Goal: Task Accomplishment & Management: Use online tool/utility

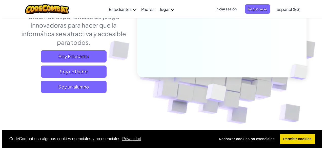
scroll to position [88, 0]
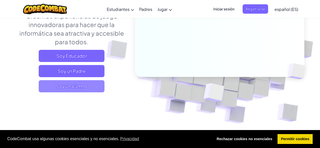
click at [96, 88] on span "Soy un alumno" at bounding box center [72, 86] width 66 height 12
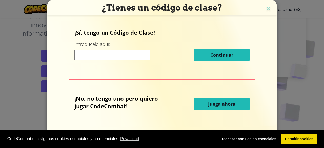
click at [235, 102] on button "Juega ahora" at bounding box center [222, 104] width 56 height 13
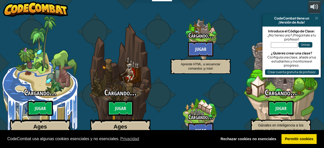
select select "es-ES"
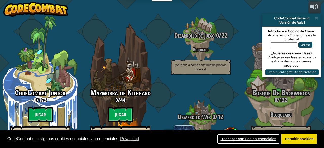
click at [260, 138] on link "Rechazar cookies no esenciales" at bounding box center [248, 139] width 63 height 10
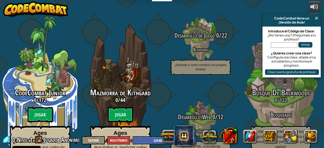
click at [315, 18] on span at bounding box center [316, 18] width 3 height 4
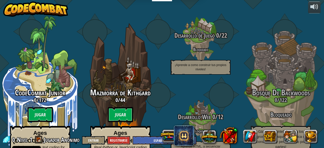
click at [125, 107] on btn "Jugar" at bounding box center [120, 114] width 25 height 15
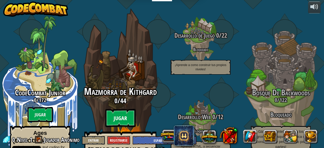
select select "es-ES"
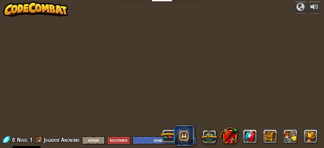
select select "es-ES"
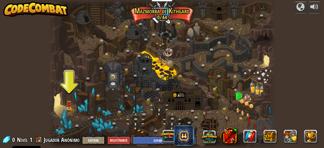
click at [307, 44] on div "powered by Cañón retorcido (Bloqueado) Desafío: recoge la mayor cantidad de oro…" at bounding box center [162, 74] width 324 height 148
click at [68, 108] on img at bounding box center [69, 104] width 5 height 8
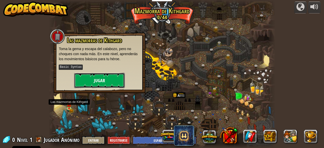
click at [112, 83] on button "Jugar" at bounding box center [99, 80] width 51 height 15
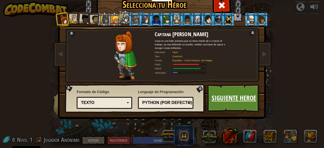
click at [234, 95] on link "Siguiente Heroe" at bounding box center [233, 98] width 53 height 28
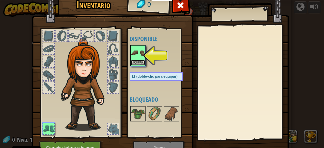
click at [138, 64] on button "Equipar" at bounding box center [138, 62] width 14 height 5
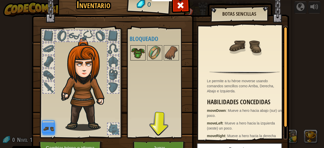
click at [138, 60] on img at bounding box center [138, 53] width 14 height 14
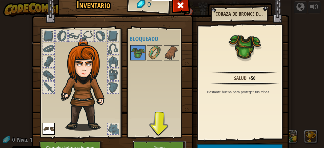
click at [174, 145] on button "Jugar" at bounding box center [159, 148] width 53 height 14
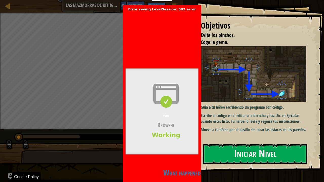
click at [190, 148] on h2 "What happened?" at bounding box center [183, 173] width 115 height 10
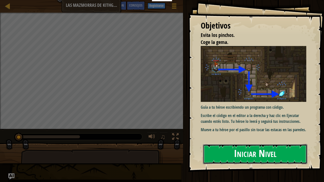
click at [252, 148] on button "Iniciar Nivel" at bounding box center [255, 154] width 104 height 20
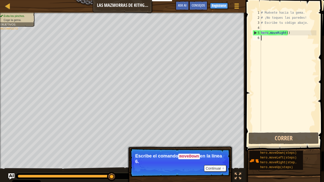
scroll to position [1, 0]
click at [278, 47] on div "# Muévete hacia la gema. # ¡No toques las paredes! # Escribe tu código abajo. h…" at bounding box center [288, 76] width 56 height 132
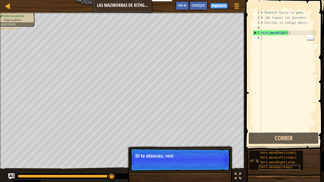
click at [283, 148] on span "hero.moveUp(steps)" at bounding box center [276, 168] width 33 height 4
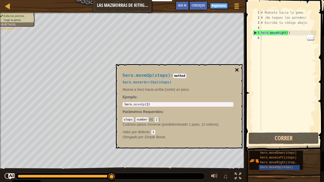
click at [237, 70] on button "×" at bounding box center [237, 70] width 4 height 7
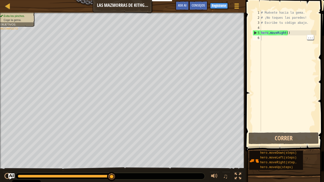
click at [291, 32] on div "# Muévete hacia la gema. # ¡No toques las paredes! # Escribe tu código abajo. h…" at bounding box center [288, 76] width 56 height 132
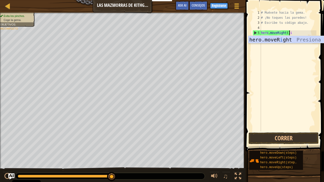
scroll to position [2, 2]
click at [300, 35] on div "# Muévete hacia la gema. # ¡No toques las paredes! # Escribe tu código abajo. h…" at bounding box center [288, 76] width 56 height 132
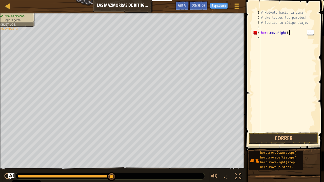
type textarea "hero.moveRight()"
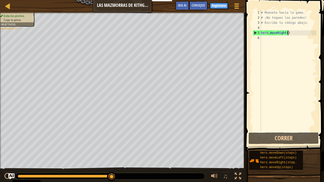
scroll to position [2, 0]
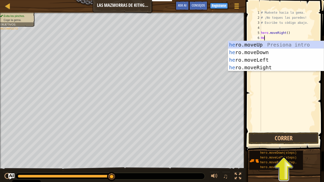
type textarea "Her"
click at [239, 54] on div "her o.moveUp Presiona intro her o.moveDown Presiona intro her o.moveLeft Presio…" at bounding box center [276, 64] width 96 height 46
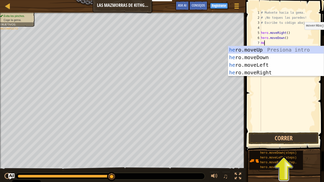
type textarea "Her"
click at [254, 72] on div "her o.moveUp Presiona intro her o.moveDown Presiona intro her o.moveLeft Presio…" at bounding box center [276, 69] width 96 height 46
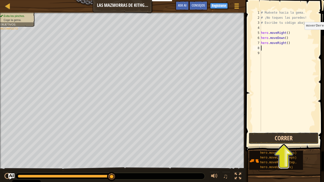
click at [285, 139] on button "Correr" at bounding box center [284, 139] width 70 height 12
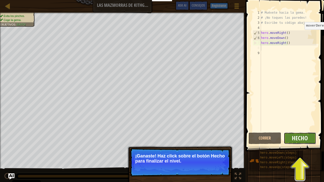
click at [299, 137] on span "Hecho" at bounding box center [300, 138] width 16 height 8
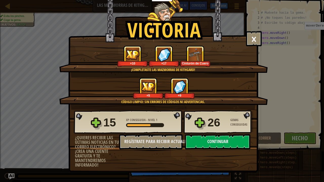
click at [204, 138] on button "Continuar" at bounding box center [217, 141] width 65 height 15
select select "es-ES"
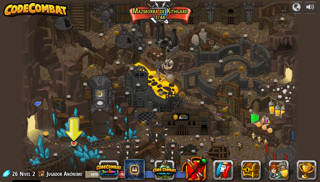
click at [75, 144] on img at bounding box center [73, 136] width 7 height 16
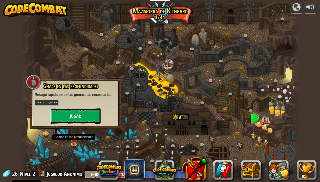
click at [82, 116] on button "Jugar" at bounding box center [75, 116] width 51 height 15
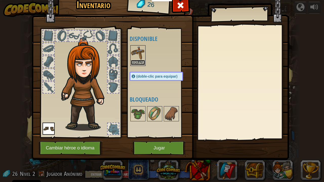
click at [136, 62] on button "Equipar" at bounding box center [138, 62] width 14 height 5
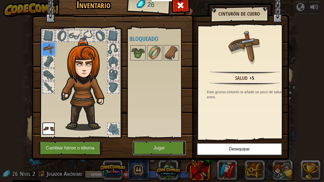
click at [175, 144] on button "Jugar" at bounding box center [159, 148] width 53 height 14
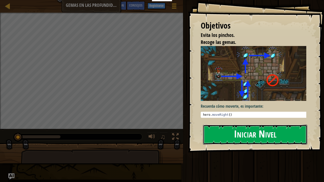
click at [233, 131] on button "Iniciar Nivel" at bounding box center [255, 135] width 104 height 20
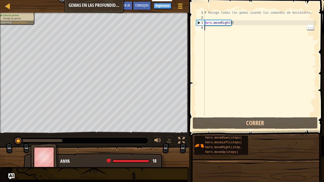
click at [222, 29] on div "# Recoge todas las gemas usando tus comandos de movimiento. hero . moveRight ( )" at bounding box center [260, 68] width 113 height 116
click at [216, 28] on div "# Recoge todas las gemas usando tus comandos de movimiento. hero . moveRight ( )" at bounding box center [260, 68] width 113 height 116
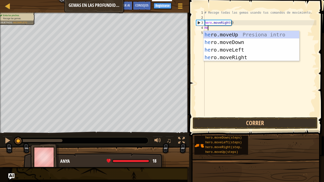
type textarea "Her"
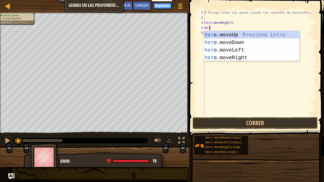
click at [246, 36] on div "her o.moveUp Presiona intro her o.moveDown Presiona intro her o.moveLeft Presio…" at bounding box center [252, 54] width 96 height 46
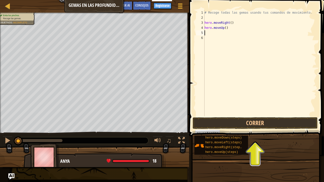
click at [215, 33] on div "# Recoge todas las gemas usando tus comandos de movimiento. hero . moveRight ( …" at bounding box center [260, 68] width 113 height 116
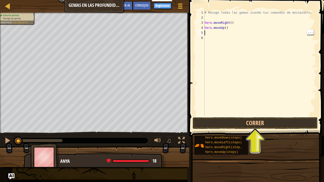
type textarea "G"
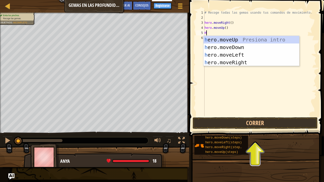
type textarea "He"
click at [242, 62] on div "he ro.moveUp Presiona intro he ro.moveDown Presiona intro he ro.moveLeft Presio…" at bounding box center [252, 59] width 96 height 46
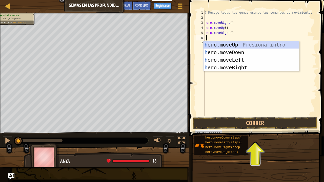
type textarea "He"
click at [240, 52] on div "he ro.moveUp Presiona intro he ro.moveDown Presiona intro he ro.moveLeft Presio…" at bounding box center [252, 64] width 96 height 46
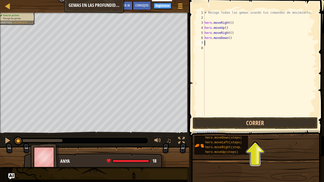
type textarea "H"
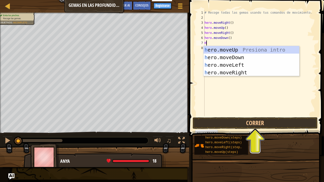
click at [244, 66] on div "h ero.moveUp Presiona intro h ero.moveDown Presiona intro h ero.moveLeft Presio…" at bounding box center [252, 69] width 96 height 46
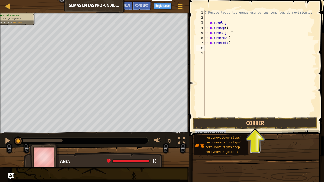
type textarea "M"
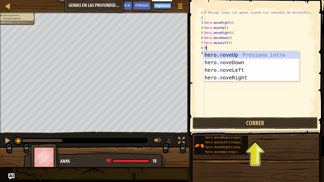
click at [251, 63] on div "hero. m oveUp Presiona intro hero. m oveDown Presiona intro hero. m oveLeft Pre…" at bounding box center [252, 74] width 96 height 46
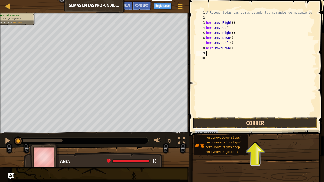
click at [255, 124] on button "Correr" at bounding box center [255, 123] width 125 height 12
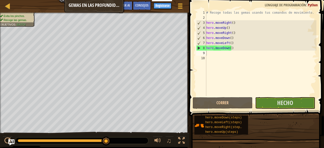
click at [227, 67] on div "# Recoge todas las gemas usando tus comandos de movimiento. hero . moveRight ( …" at bounding box center [260, 58] width 111 height 96
click at [292, 103] on span "Hecho" at bounding box center [285, 103] width 16 height 8
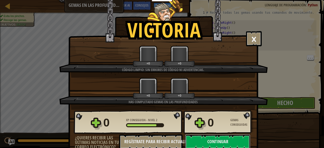
scroll to position [2, 0]
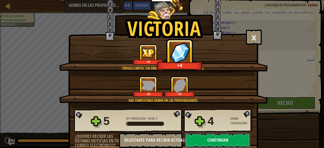
click at [233, 136] on button "Continuar" at bounding box center [217, 140] width 65 height 15
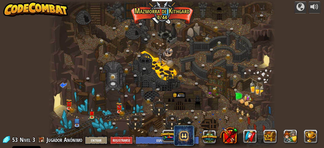
select select "es-ES"
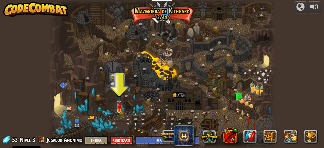
click at [121, 109] on img at bounding box center [119, 105] width 5 height 11
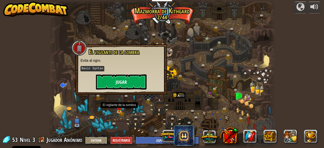
click at [130, 82] on button "Jugar" at bounding box center [121, 81] width 51 height 15
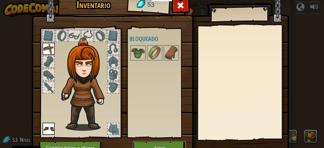
click at [169, 144] on button "Jugar" at bounding box center [159, 148] width 53 height 14
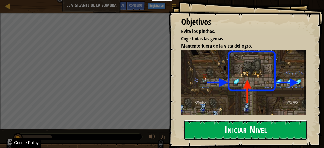
click at [259, 128] on button "Iniciar Nivel" at bounding box center [246, 130] width 124 height 20
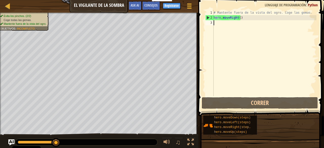
scroll to position [2, 0]
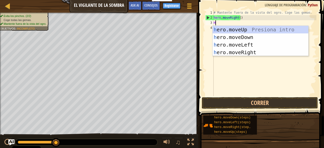
type textarea "He"
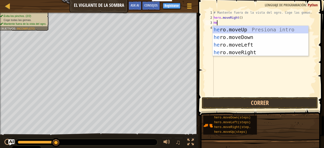
click at [245, 29] on div "he ro.moveUp Presiona intro he ro.moveDown Presiona intro he ro.moveLeft Presio…" at bounding box center [261, 49] width 96 height 46
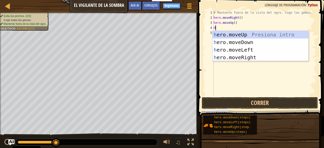
type textarea "He"
click at [249, 58] on div "he ro.moveUp Presiona intro he ro.moveDown Presiona intro he ro.moveLeft Presio…" at bounding box center [261, 54] width 96 height 46
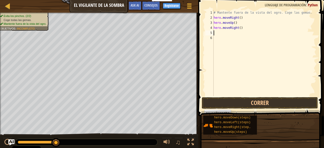
type textarea "H"
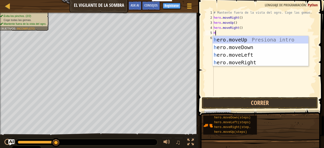
click at [252, 47] on div "h ero.moveUp Presiona intro h ero.moveDown Presiona intro h ero.moveLeft Presio…" at bounding box center [261, 59] width 96 height 46
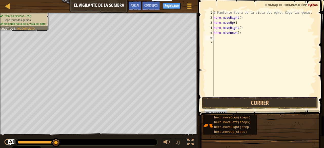
type textarea "H"
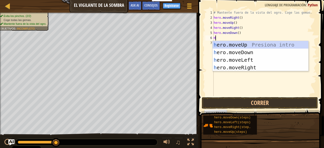
click at [251, 68] on div "h ero.moveUp Presiona intro h ero.moveDown Presiona intro h ero.moveLeft Presio…" at bounding box center [261, 64] width 96 height 46
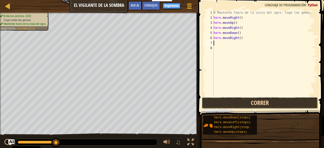
click at [264, 101] on button "Correr" at bounding box center [260, 103] width 116 height 12
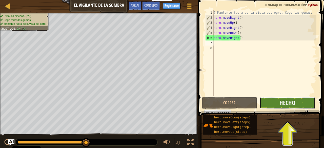
click at [286, 99] on span "Hecho" at bounding box center [287, 103] width 16 height 8
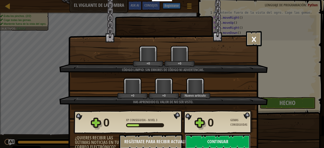
scroll to position [2, 0]
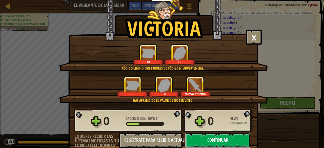
click at [237, 138] on button "Continuar" at bounding box center [217, 140] width 65 height 15
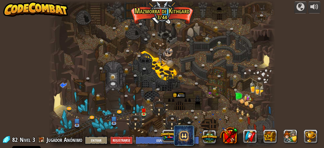
select select "es-ES"
click at [267, 7] on div at bounding box center [162, 74] width 227 height 148
click at [265, 14] on link at bounding box center [263, 17] width 10 height 10
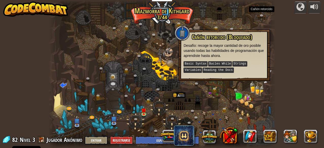
click at [269, 10] on div at bounding box center [272, 74] width 7 height 148
click at [252, 85] on div at bounding box center [162, 74] width 227 height 148
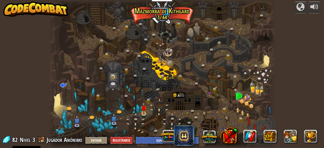
click at [143, 113] on img at bounding box center [143, 108] width 5 height 12
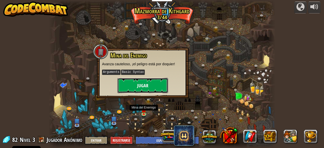
click at [158, 83] on button "Jugar" at bounding box center [142, 85] width 51 height 15
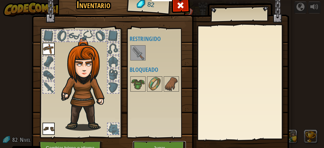
click at [155, 141] on button "Jugar" at bounding box center [159, 148] width 53 height 14
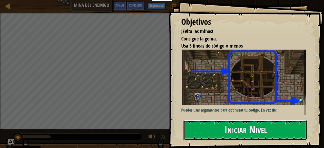
click at [272, 130] on button "Iniciar Nivel" at bounding box center [246, 130] width 124 height 20
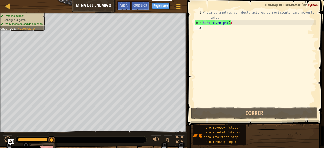
click at [216, 29] on div "# Usa parámetros con declaraciones de movimiento para moverte más lejos. hero .…" at bounding box center [259, 65] width 115 height 111
type textarea "H"
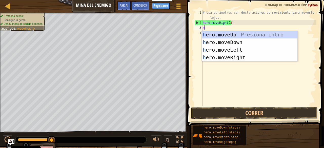
scroll to position [2, 0]
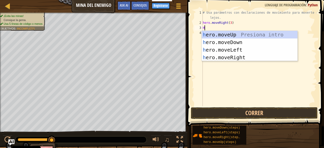
click at [242, 36] on div "h ero.moveUp Presiona intro h ero.moveDown Presiona intro h ero.moveLeft Presio…" at bounding box center [250, 54] width 96 height 46
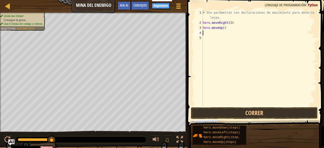
type textarea "H"
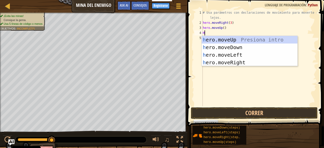
click at [234, 62] on div "h ero.moveUp Presiona intro h ero.moveDown Presiona intro h ero.moveLeft Presio…" at bounding box center [250, 59] width 96 height 46
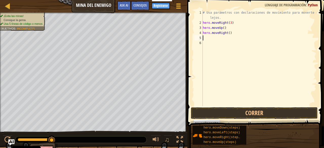
type textarea "H"
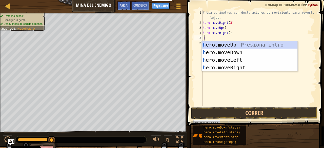
click at [242, 52] on div "h ero.moveUp Presiona intro h ero.moveDown Presiona intro h ero.moveLeft Presio…" at bounding box center [250, 64] width 96 height 46
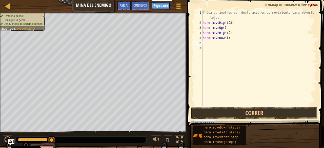
click at [226, 38] on div "# Usa parámetros con declaraciones de movimiento para moverte más lejos. hero .…" at bounding box center [259, 65] width 115 height 111
type textarea "hero.moveDown(3)"
click at [233, 40] on div "# Usa parámetros con declaraciones de movimiento para moverte más lejos. hero .…" at bounding box center [259, 65] width 115 height 111
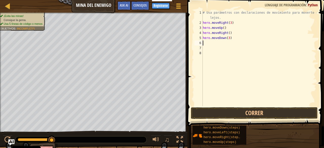
type textarea "H"
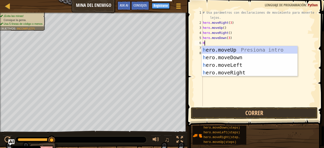
click at [229, 73] on div "h ero.moveUp Presiona intro h ero.moveDown Presiona intro h ero.moveLeft Presio…" at bounding box center [250, 69] width 96 height 46
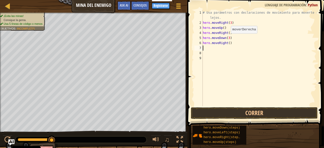
click at [227, 42] on div "# Usa parámetros con declaraciones de movimiento para moverte más lejos. hero .…" at bounding box center [259, 65] width 115 height 111
type textarea "hero.moveRight(2)"
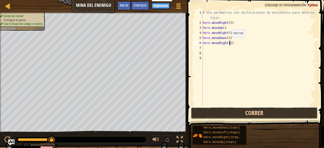
click at [254, 111] on button "Correr" at bounding box center [254, 113] width 127 height 12
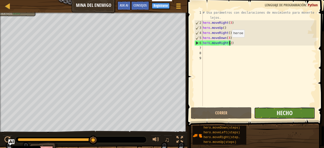
click at [292, 114] on span "Hecho" at bounding box center [285, 113] width 16 height 8
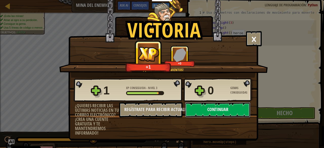
click at [246, 110] on button "Continuar" at bounding box center [217, 109] width 65 height 15
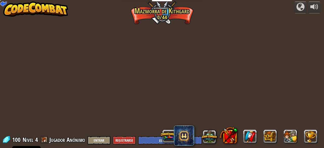
select select "es-ES"
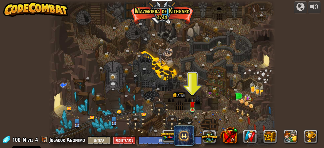
click at [192, 110] on img at bounding box center [192, 104] width 5 height 12
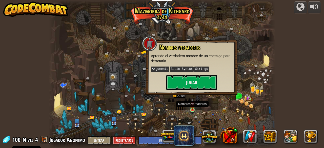
click at [200, 78] on button "Jugar" at bounding box center [191, 82] width 51 height 15
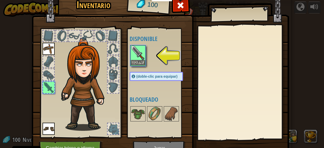
click at [137, 60] on button "Equipar" at bounding box center [138, 62] width 14 height 5
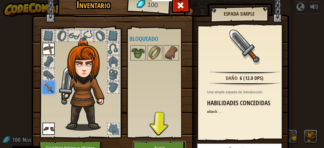
click at [167, 144] on button "Jugar" at bounding box center [159, 148] width 53 height 14
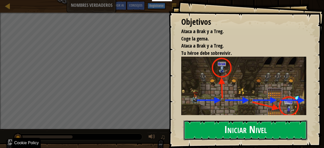
click at [269, 130] on button "Iniciar Nivel" at bounding box center [246, 130] width 124 height 20
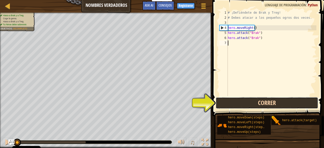
click at [284, 102] on button "Correr" at bounding box center [267, 103] width 102 height 12
